Goal: Information Seeking & Learning: Learn about a topic

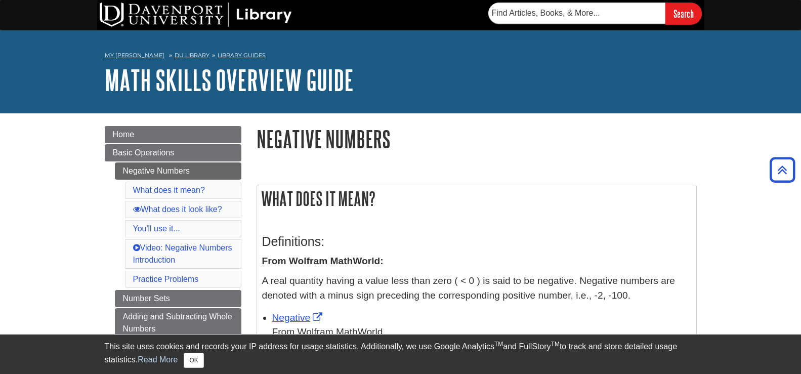
scroll to position [121, 0]
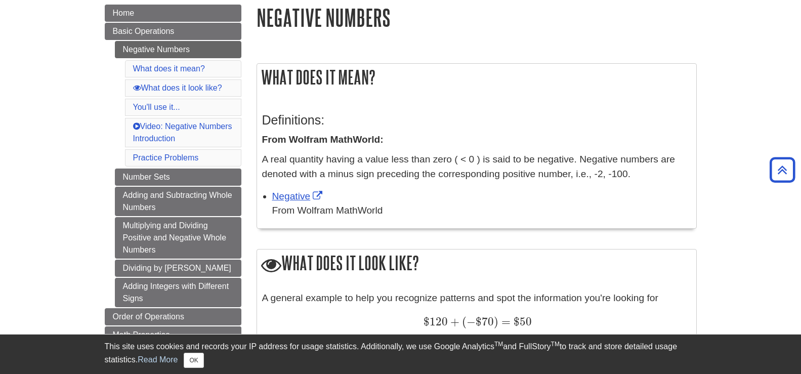
drag, startPoint x: 779, startPoint y: 268, endPoint x: 769, endPoint y: 268, distance: 9.6
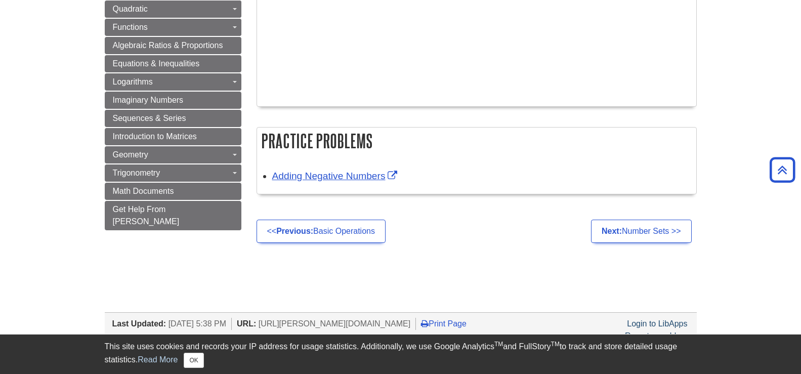
scroll to position [719, 0]
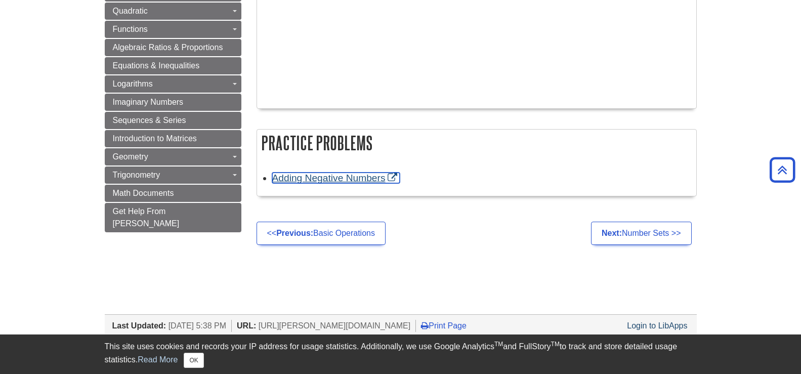
click at [329, 180] on link "Adding Negative Numbers" at bounding box center [336, 178] width 128 height 11
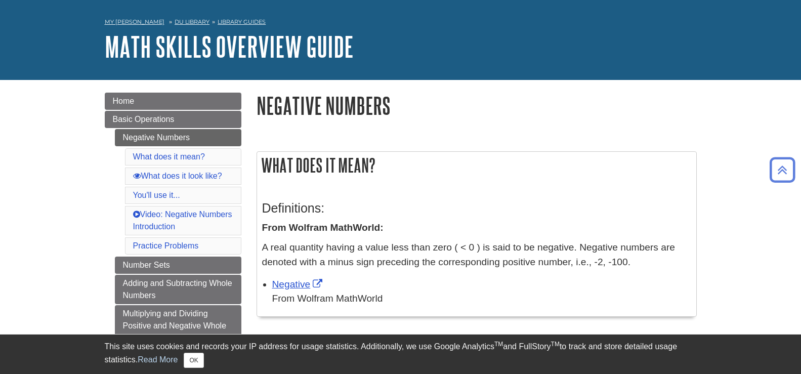
scroll to position [0, 0]
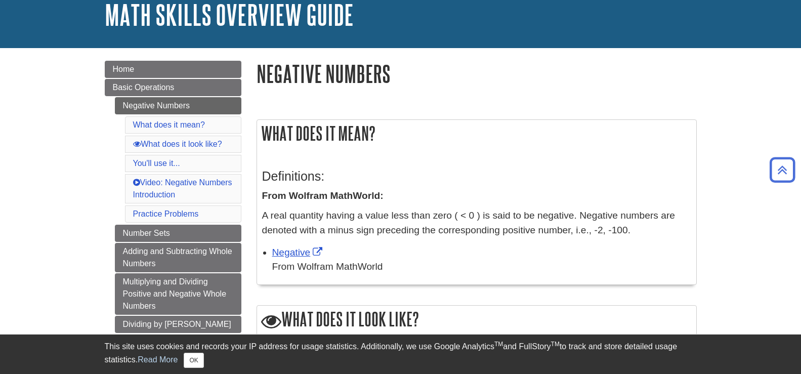
scroll to position [42, 0]
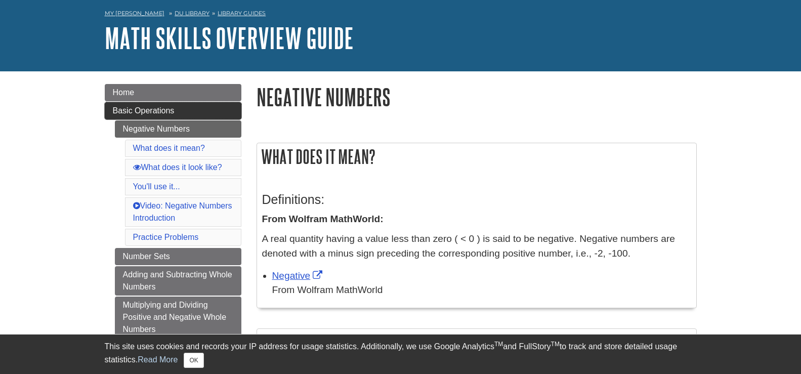
click at [139, 107] on span "Basic Operations" at bounding box center [144, 110] width 62 height 9
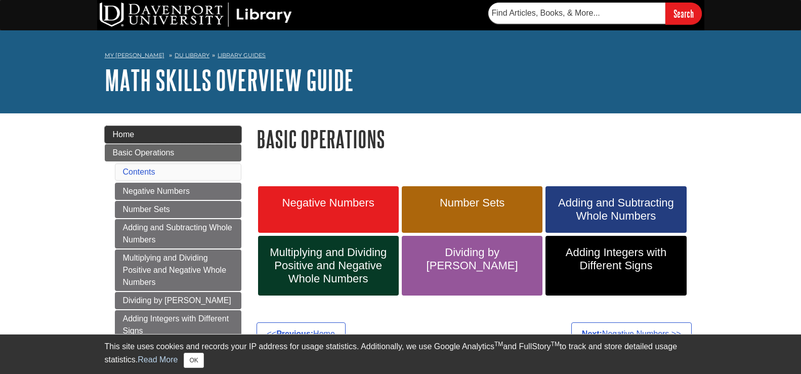
click at [182, 136] on link "Home" at bounding box center [173, 134] width 137 height 17
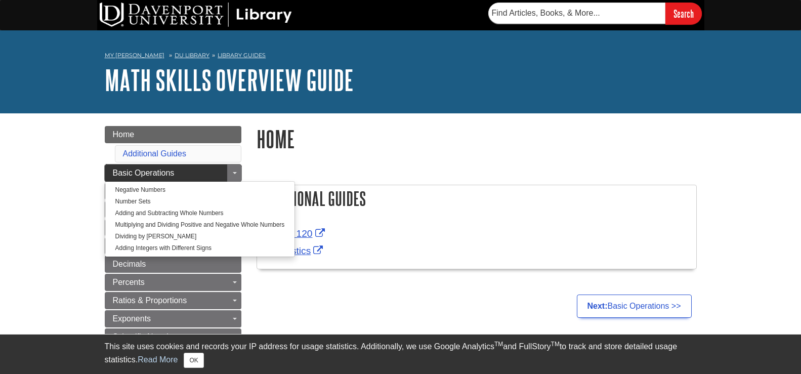
click at [147, 170] on span "Basic Operations" at bounding box center [144, 172] width 62 height 9
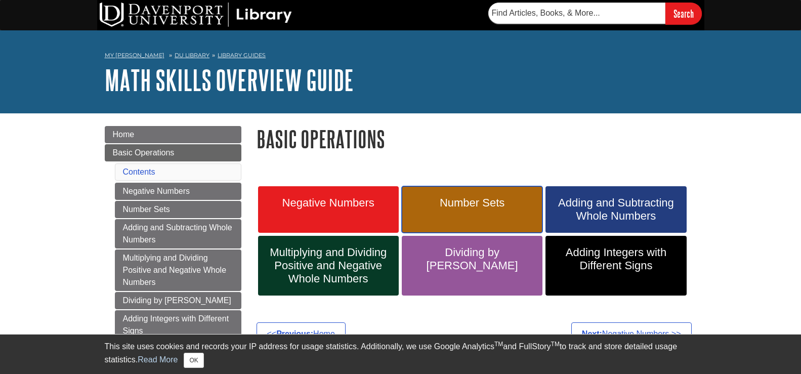
click at [450, 206] on span "Number Sets" at bounding box center [471, 202] width 125 height 13
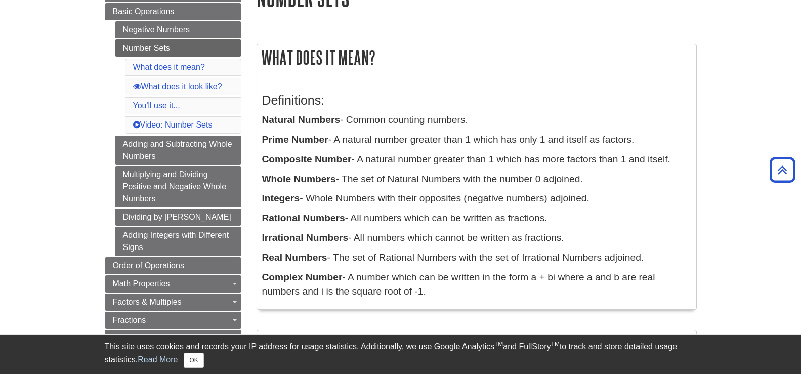
scroll to position [166, 0]
